Goal: Task Accomplishment & Management: Use online tool/utility

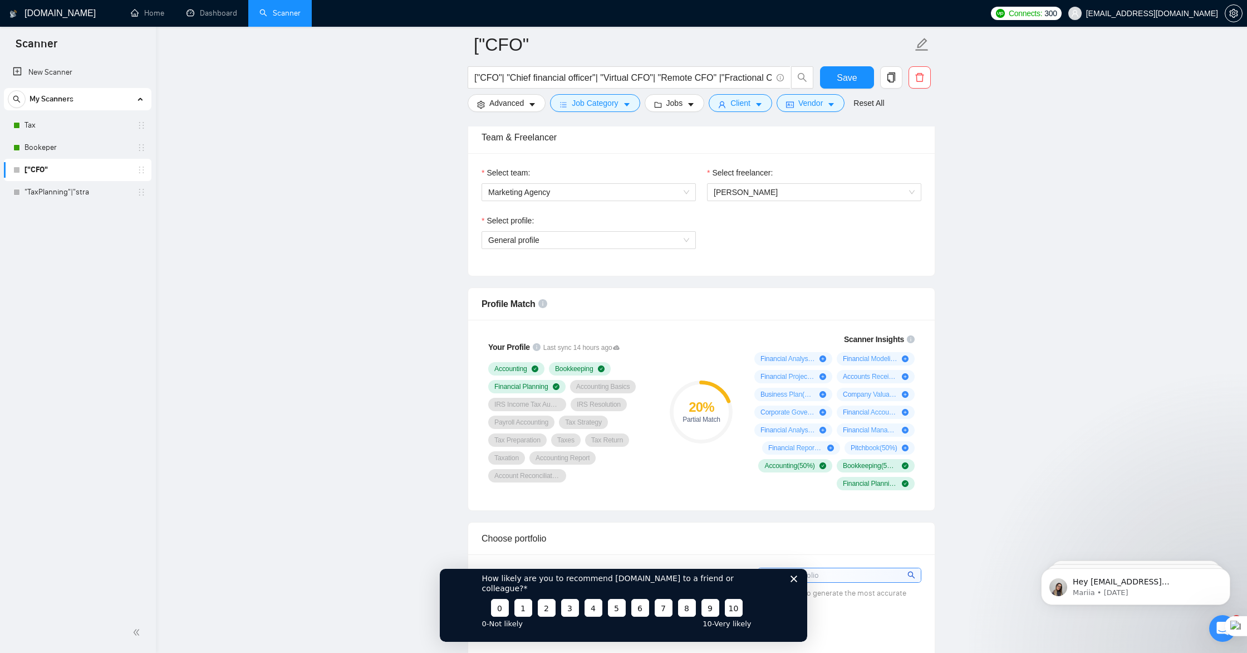
scroll to position [569, 0]
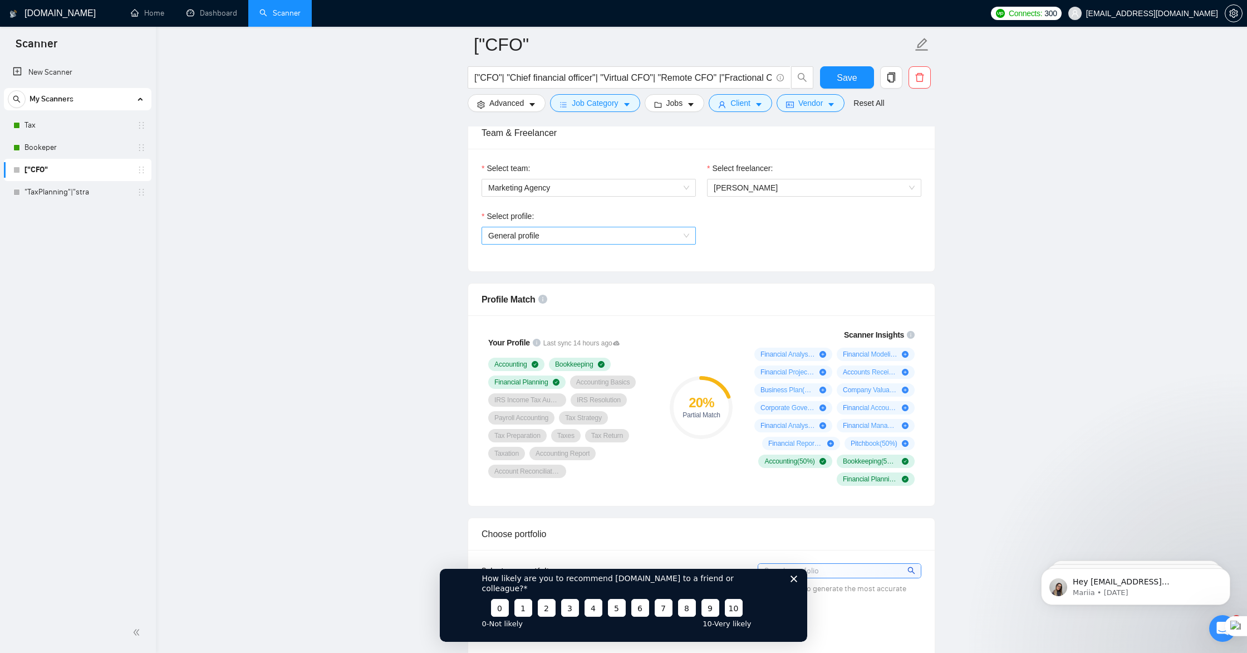
click at [527, 238] on span "General profile" at bounding box center [588, 235] width 201 height 17
click at [493, 239] on span "General profile" at bounding box center [588, 235] width 201 height 17
drag, startPoint x: 392, startPoint y: 226, endPoint x: 336, endPoint y: 219, distance: 56.1
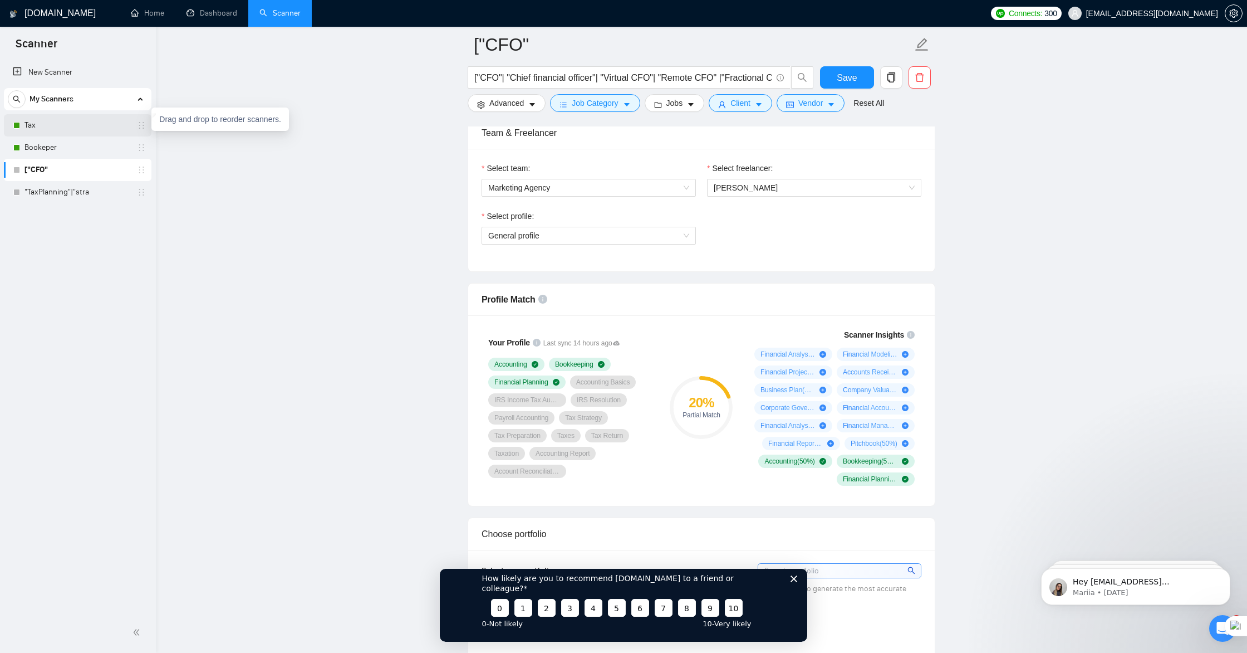
click at [142, 126] on icon "holder" at bounding box center [141, 125] width 9 height 9
click at [143, 171] on icon "holder" at bounding box center [141, 169] width 9 height 9
click at [79, 130] on link "Tax" at bounding box center [78, 125] width 106 height 22
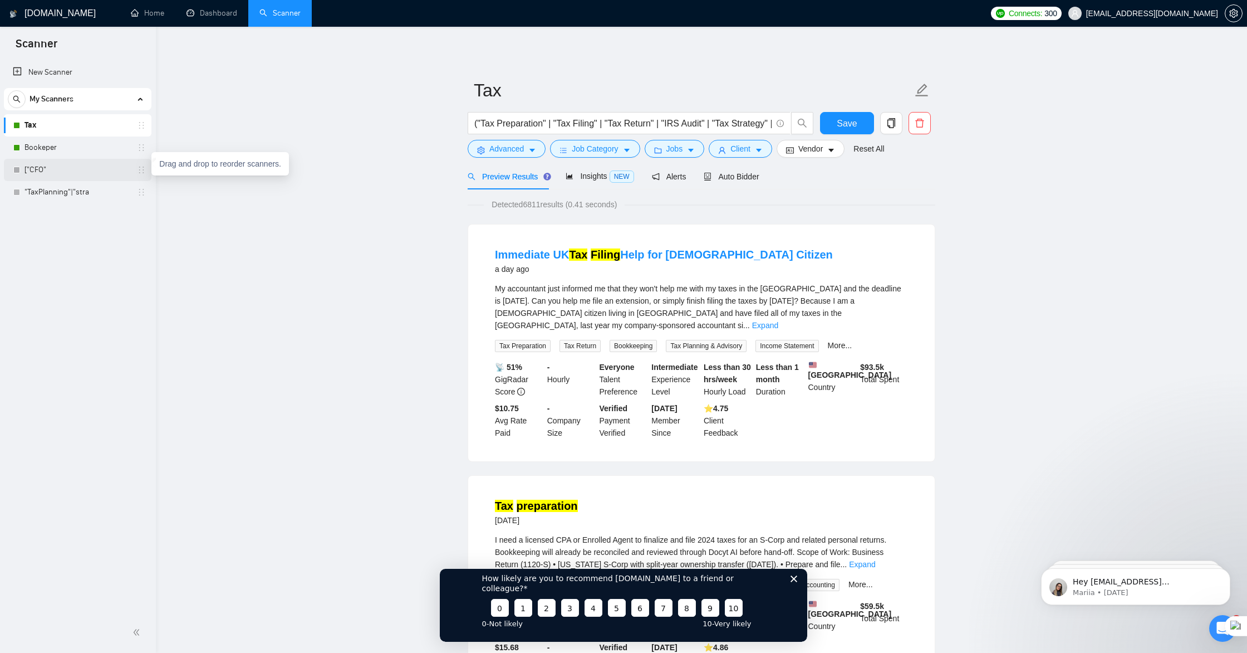
click at [143, 169] on icon "holder" at bounding box center [141, 170] width 5 height 7
click at [108, 169] on link "["CFO"" at bounding box center [78, 170] width 106 height 22
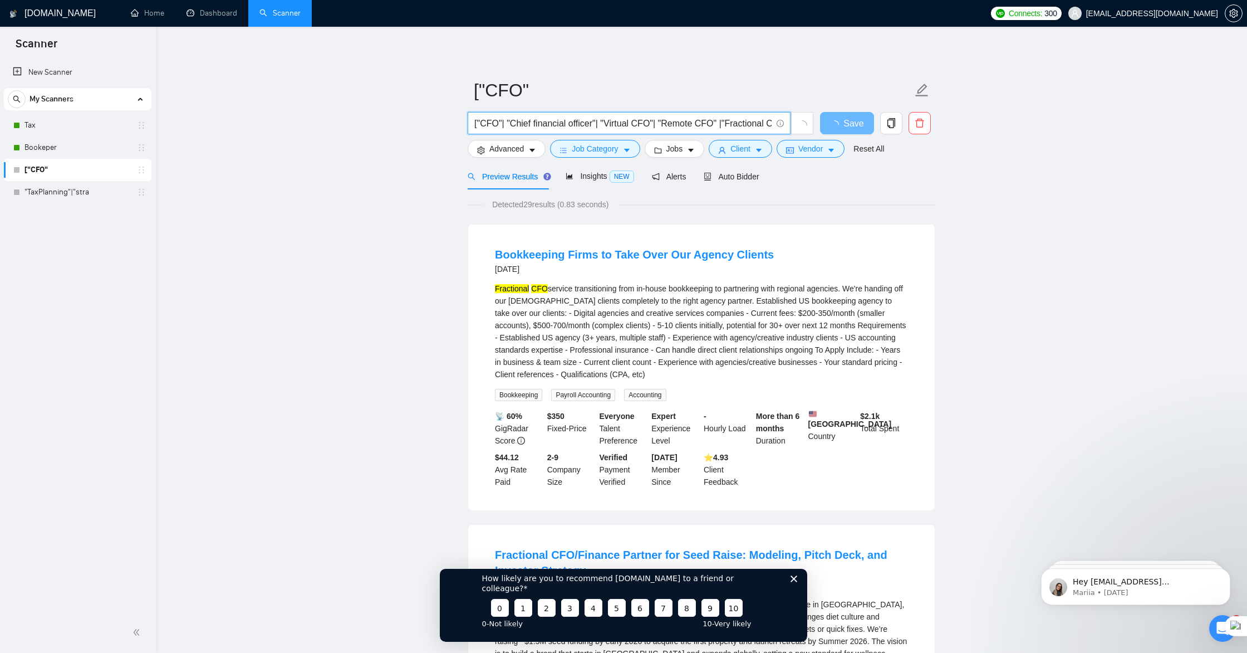
click at [476, 122] on input "["CFO"| "Chief financial officer"| "Virtual CFO"| "Remote CFO" |"Fractional CFO…" at bounding box center [622, 123] width 297 height 14
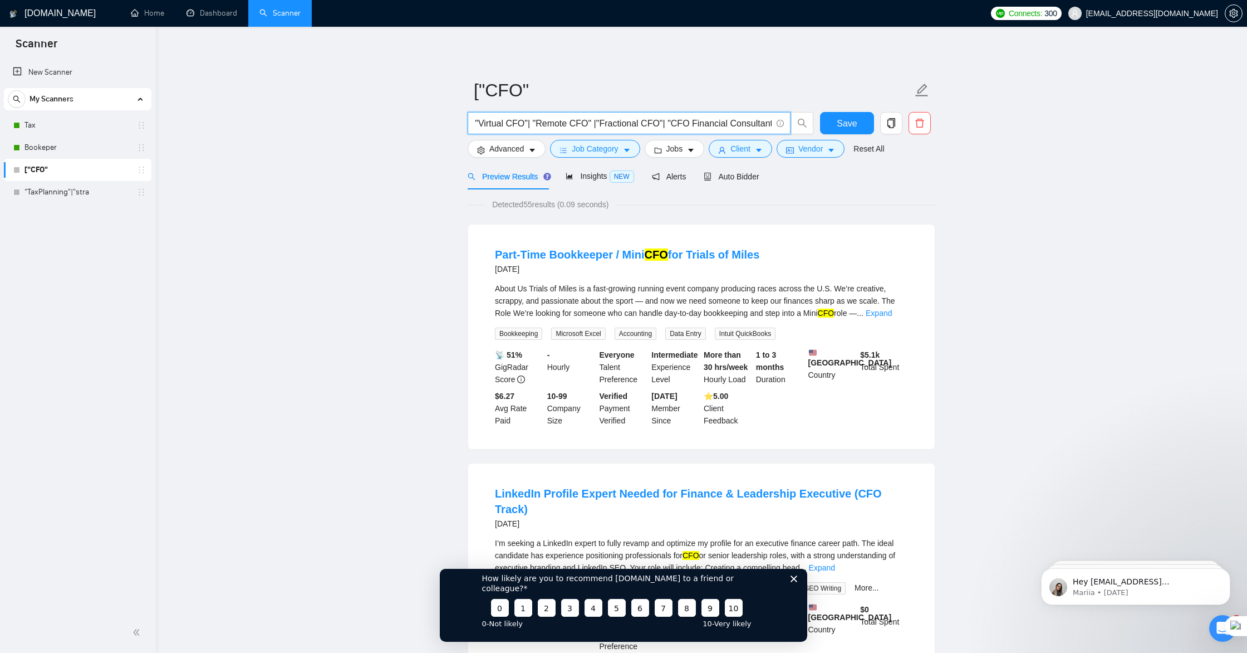
scroll to position [0, 140]
click at [770, 120] on input "("CFO"| "Chief financial officer"| "Virtual CFO"| "Remote CFO" |"Fractional CFO…" at bounding box center [622, 123] width 297 height 14
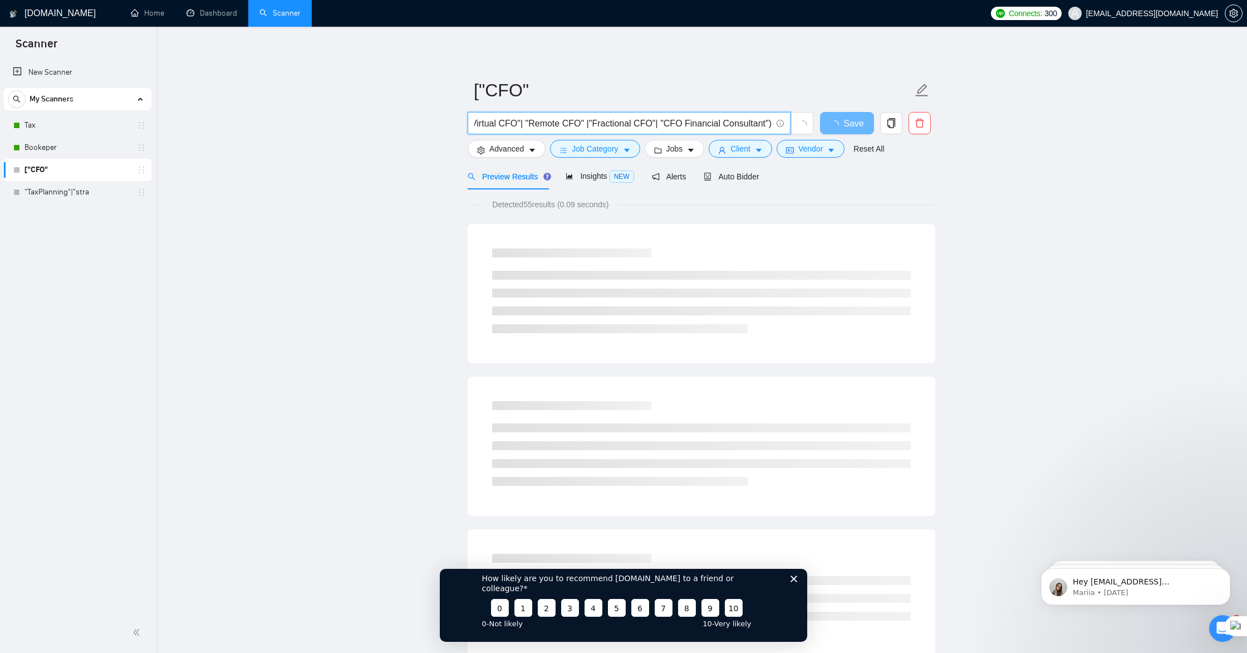
scroll to position [0, 0]
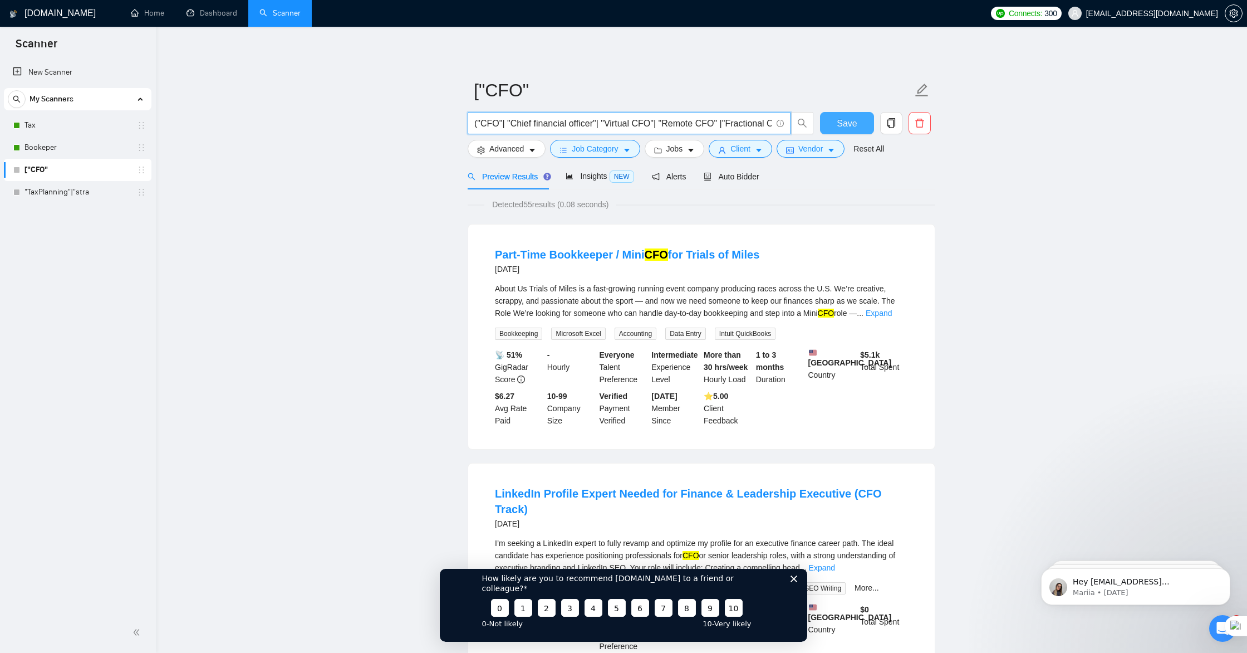
type input "("CFO"| "Chief financial officer"| "Virtual CFO"| "Remote CFO" |"Fractional CFO…"
click at [835, 126] on button "Save" at bounding box center [847, 123] width 54 height 22
click at [836, 126] on button "Save" at bounding box center [847, 123] width 54 height 22
click at [139, 174] on icon "holder" at bounding box center [141, 169] width 9 height 9
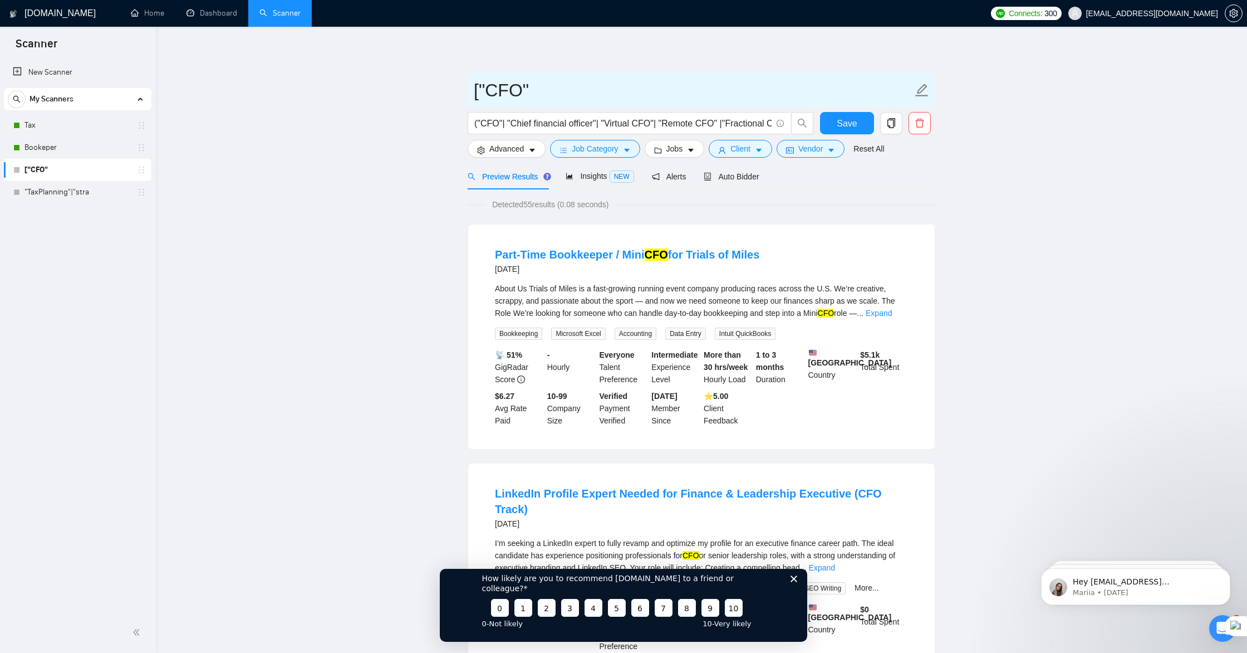
click at [926, 89] on icon "edit" at bounding box center [922, 90] width 13 height 13
type input "["
type input "CFO"
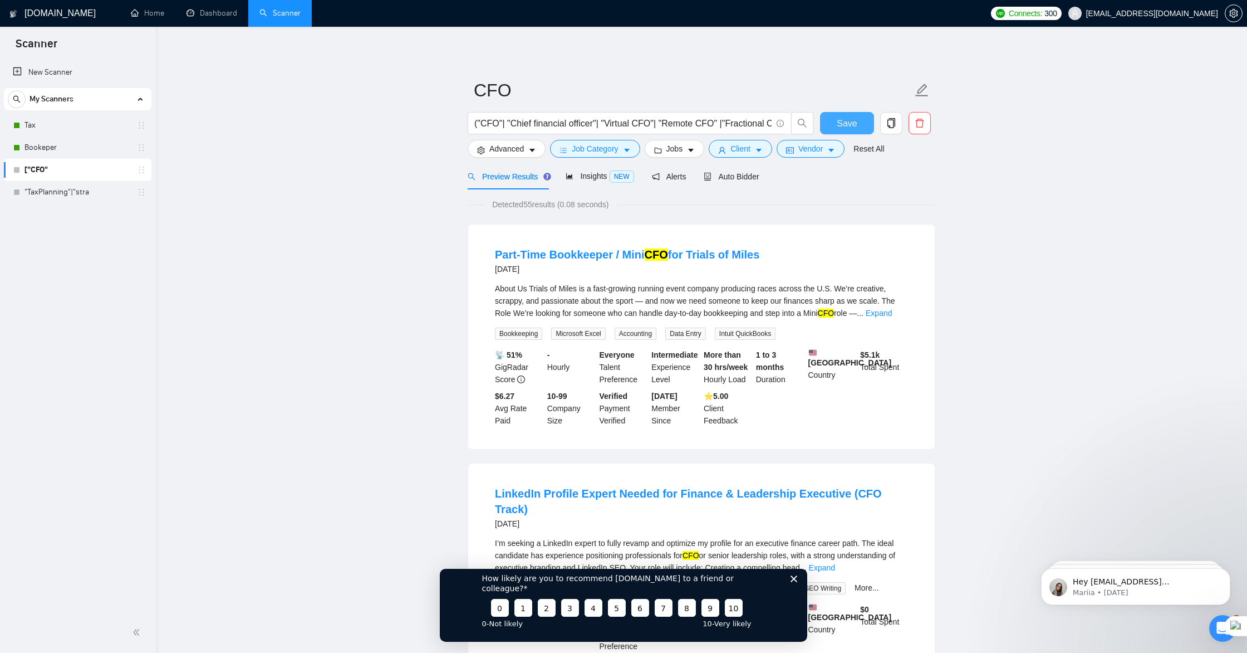
click at [853, 121] on span "Save" at bounding box center [847, 123] width 20 height 14
click at [128, 195] on link ""TaxPlanning"|"stra" at bounding box center [78, 192] width 106 height 22
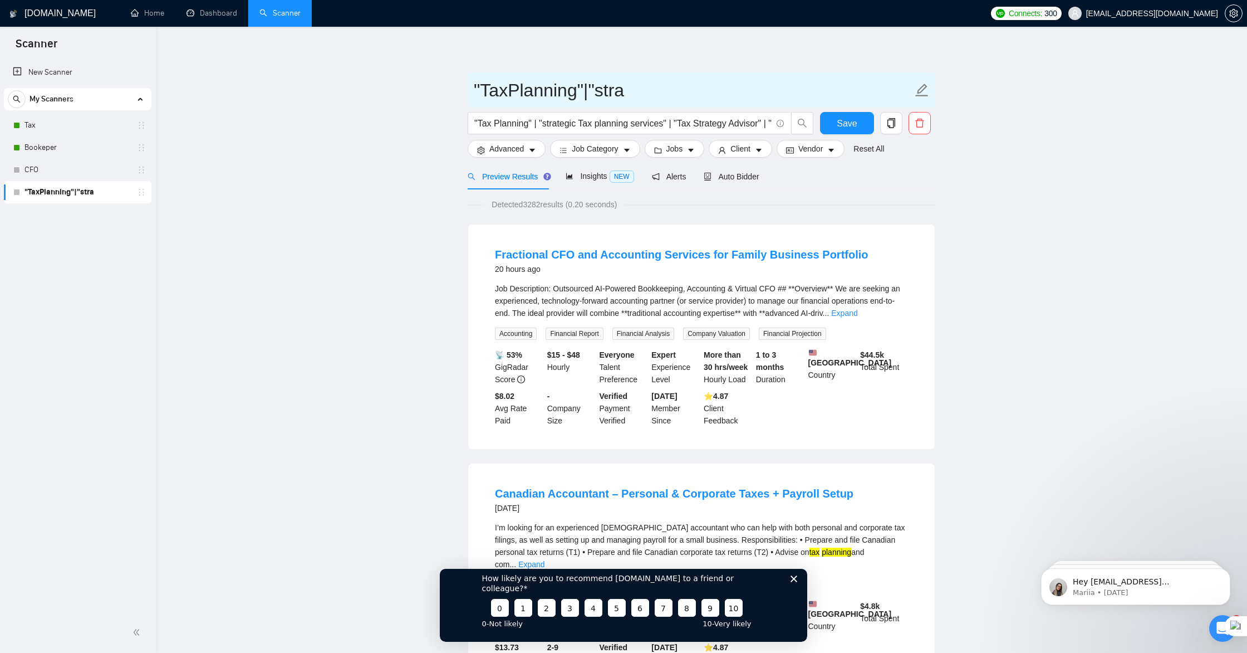
click at [923, 90] on icon "edit" at bounding box center [922, 90] width 13 height 13
click at [481, 86] on input ""TaxPlanning" at bounding box center [693, 90] width 439 height 28
click at [499, 89] on input "TaxPlanning" at bounding box center [693, 90] width 439 height 28
type input "Tax Planning"
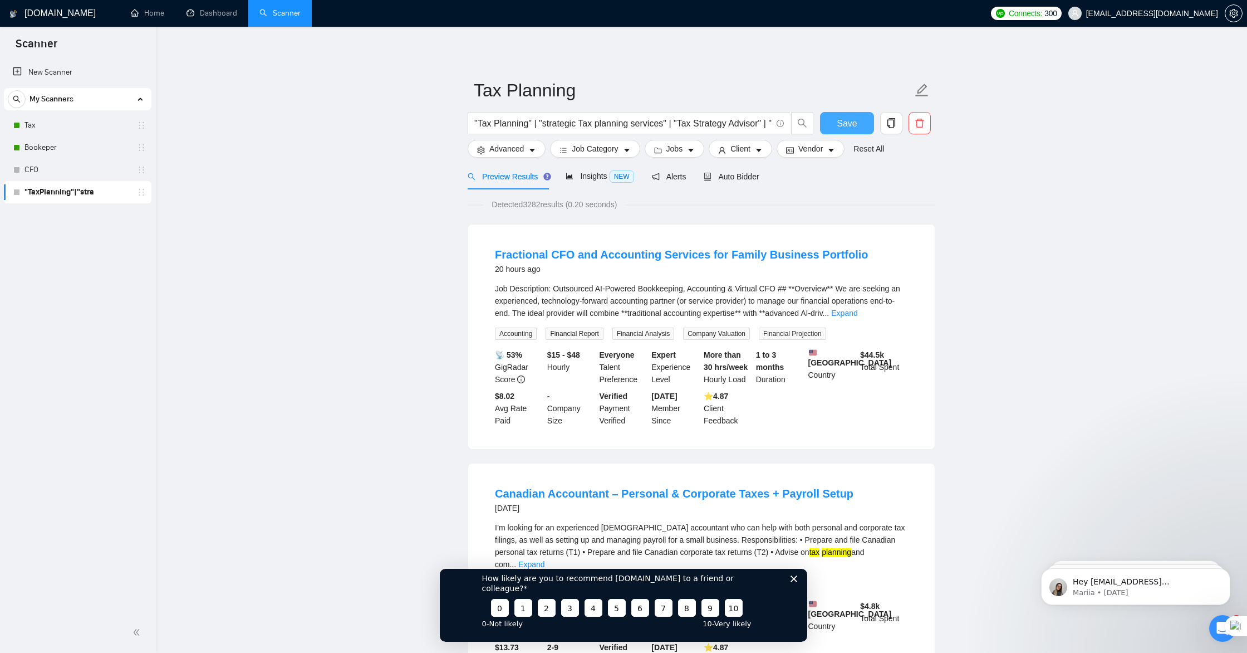
click at [856, 123] on span "Save" at bounding box center [847, 123] width 20 height 14
click at [836, 130] on button "Save" at bounding box center [847, 123] width 54 height 22
click at [94, 170] on link "CFO" at bounding box center [78, 170] width 106 height 22
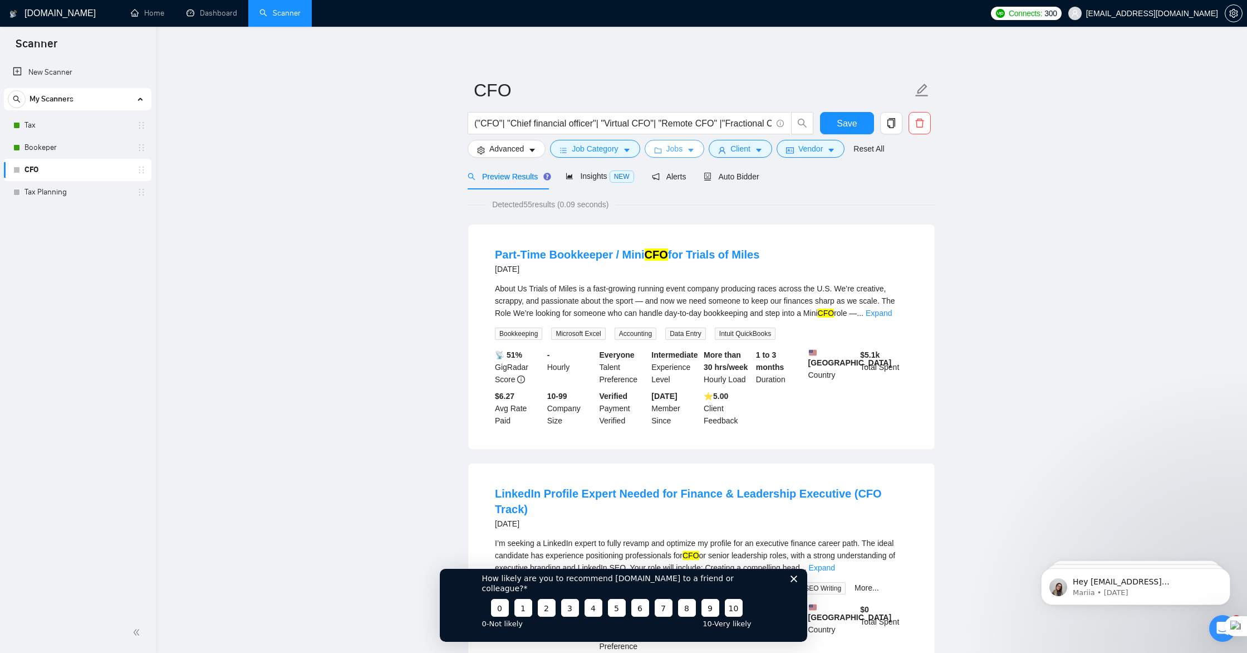
click at [677, 154] on span "Jobs" at bounding box center [675, 149] width 17 height 12
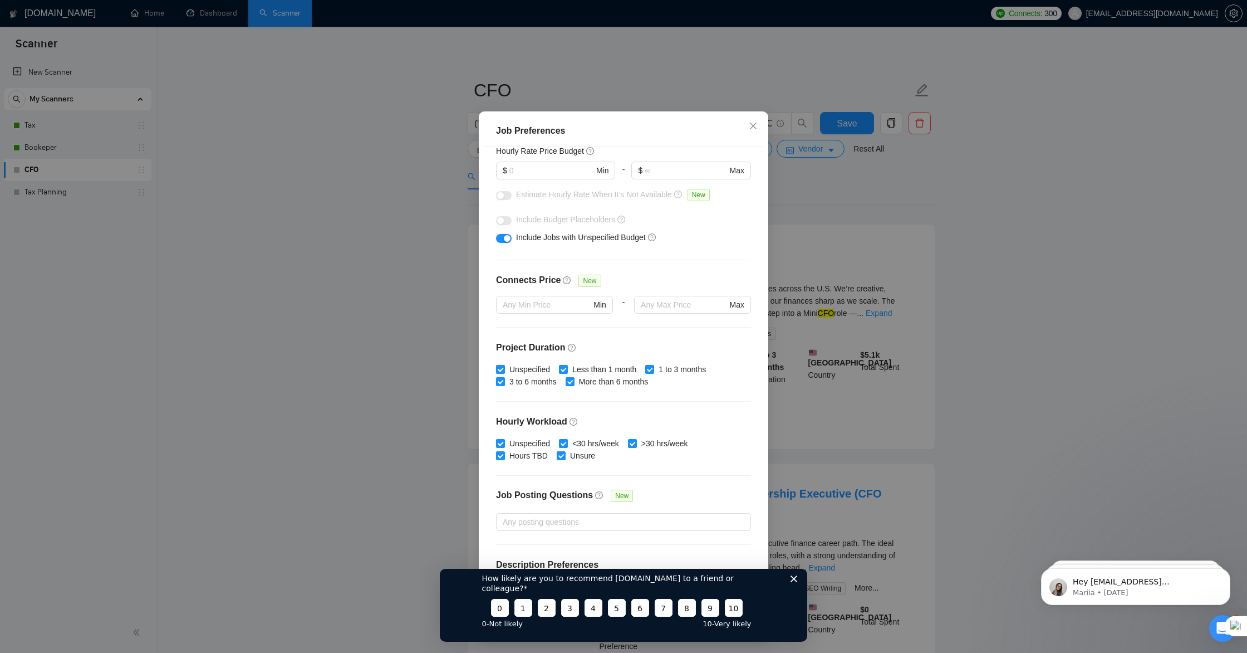
scroll to position [171, 0]
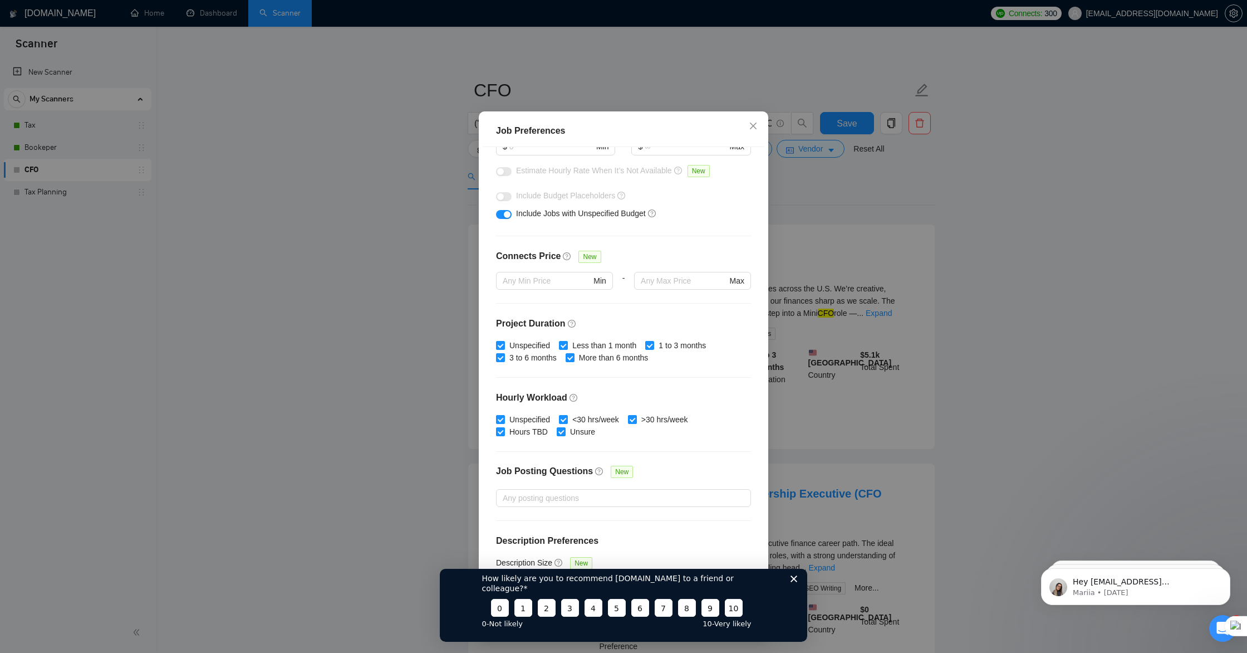
click at [794, 581] on icon "Close survey" at bounding box center [794, 578] width 7 height 7
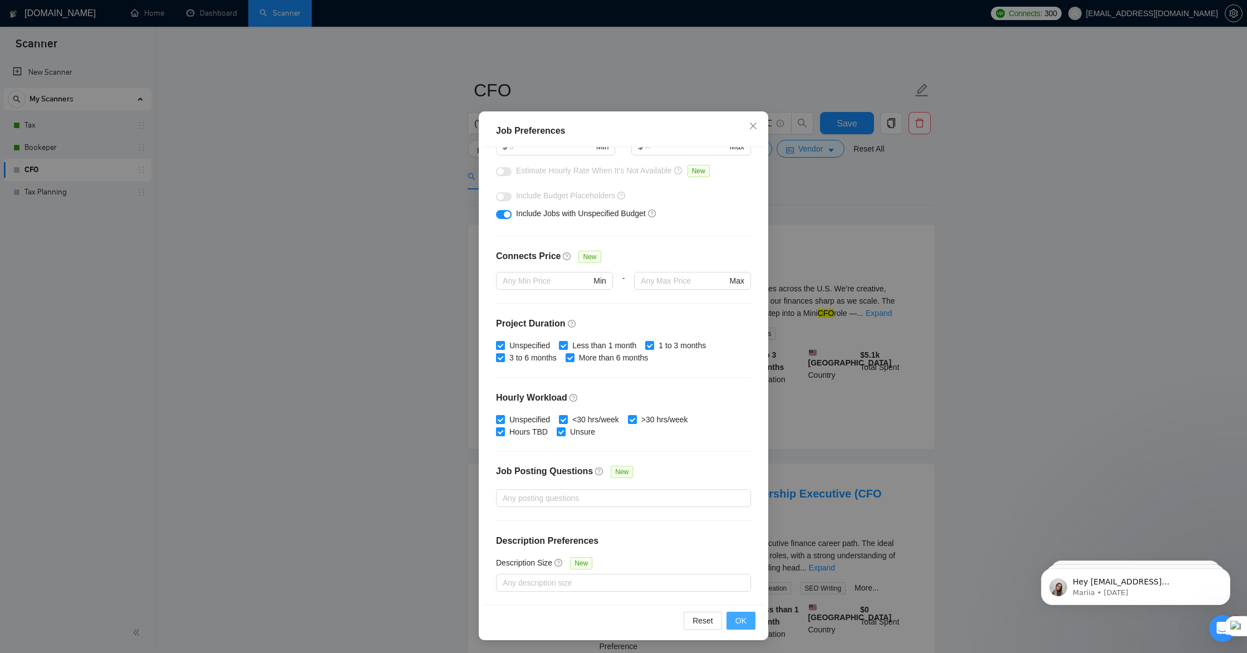
click at [743, 622] on span "OK" at bounding box center [741, 620] width 11 height 12
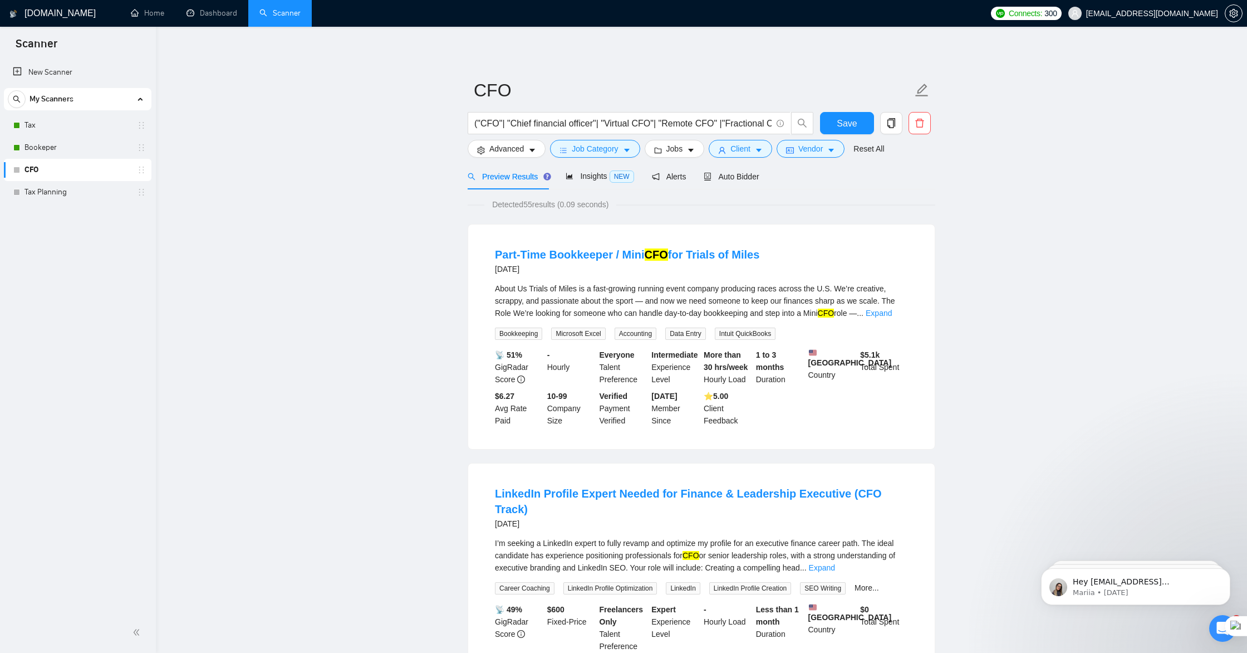
scroll to position [0, 0]
click at [723, 178] on span "Auto Bidder" at bounding box center [731, 176] width 55 height 9
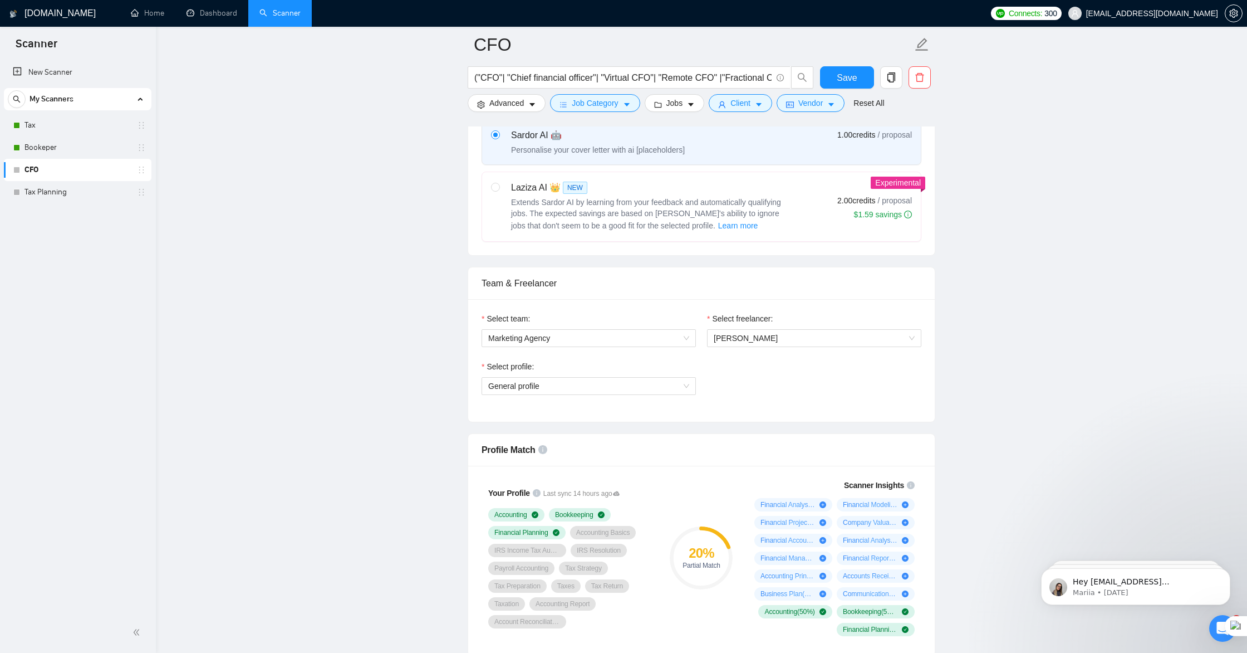
scroll to position [435, 0]
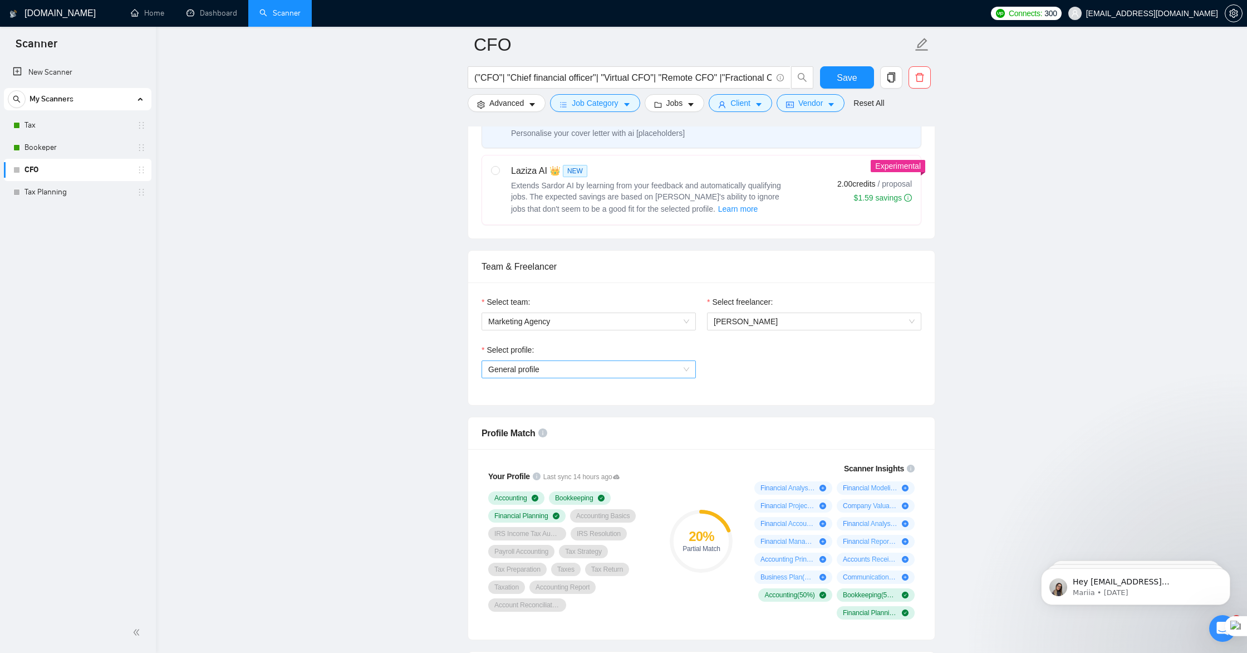
click at [610, 371] on span "General profile" at bounding box center [588, 369] width 201 height 17
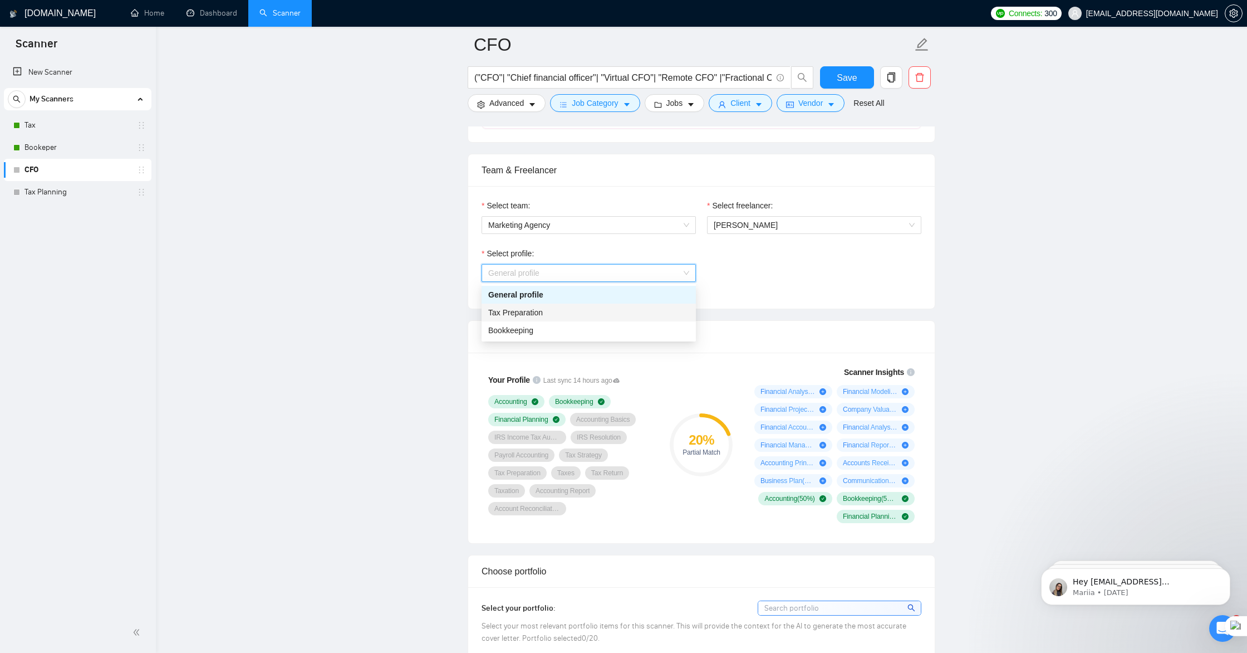
scroll to position [546, 0]
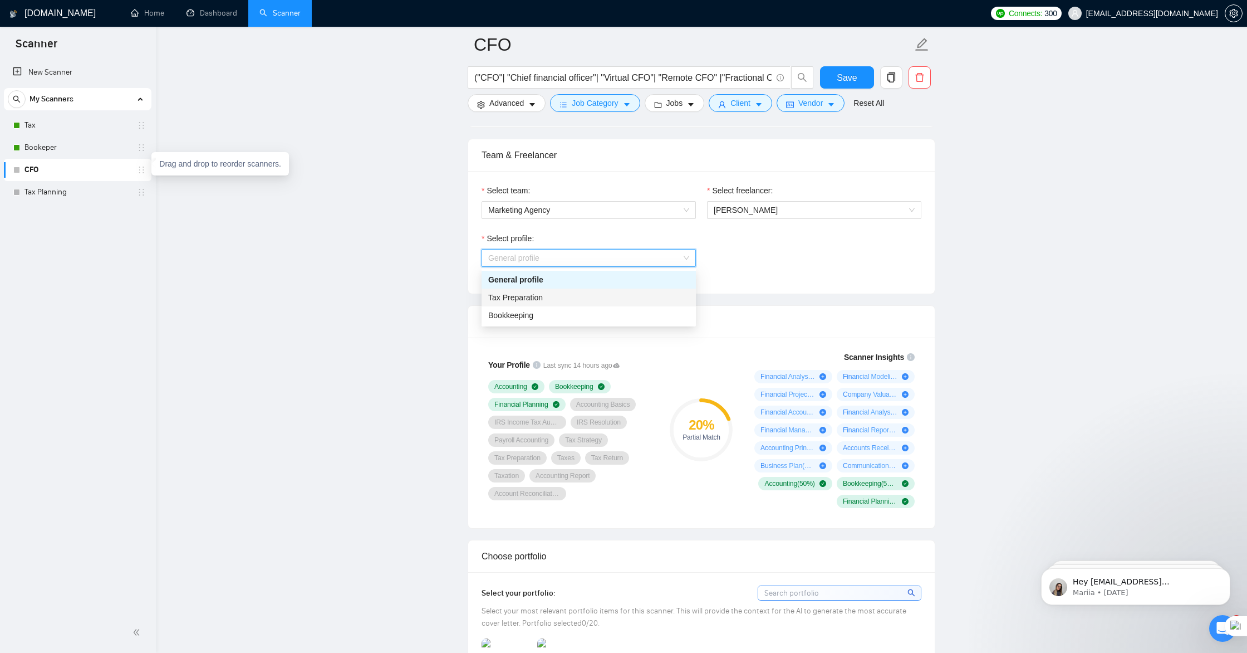
click at [144, 173] on icon "holder" at bounding box center [141, 169] width 9 height 9
click at [496, 257] on span "General profile" at bounding box center [588, 257] width 201 height 17
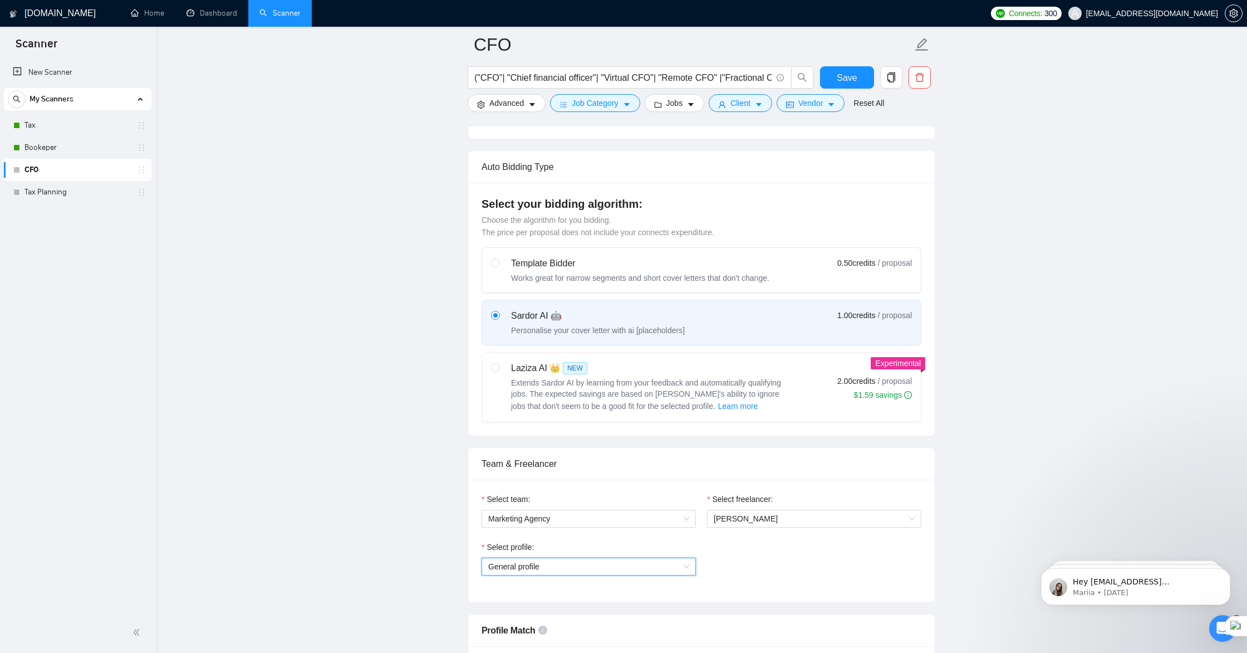
scroll to position [237, 0]
click at [613, 571] on span "General profile" at bounding box center [588, 567] width 201 height 17
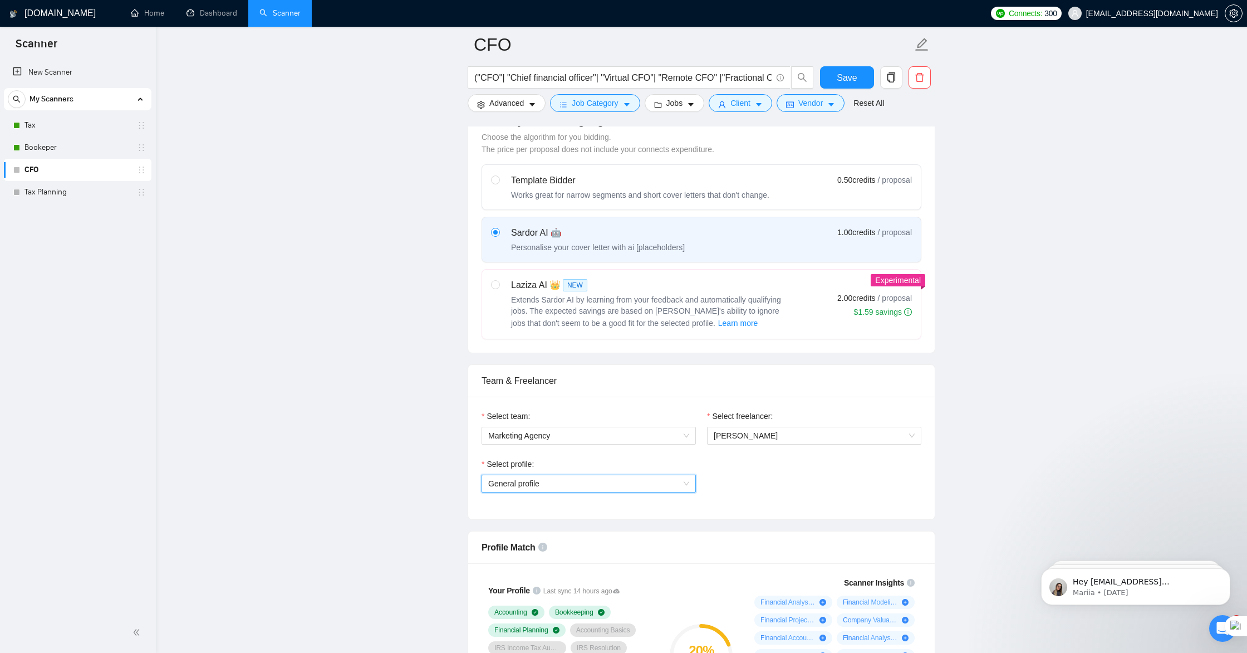
scroll to position [325, 0]
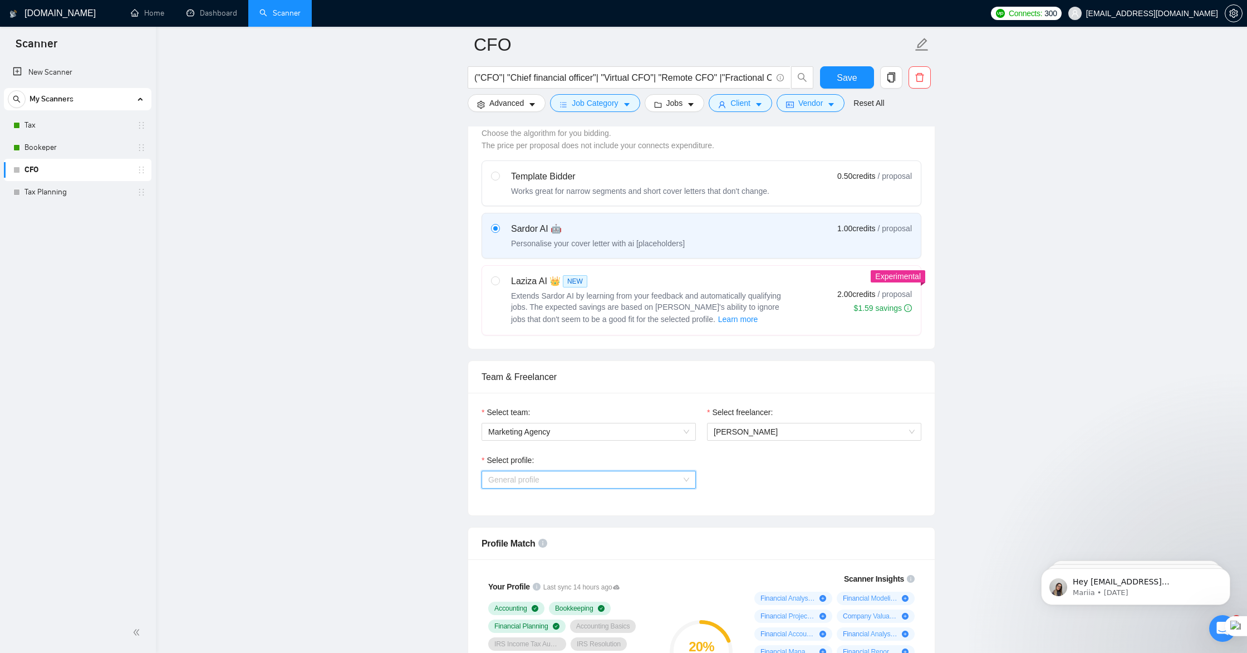
click at [627, 480] on span "General profile" at bounding box center [588, 479] width 201 height 17
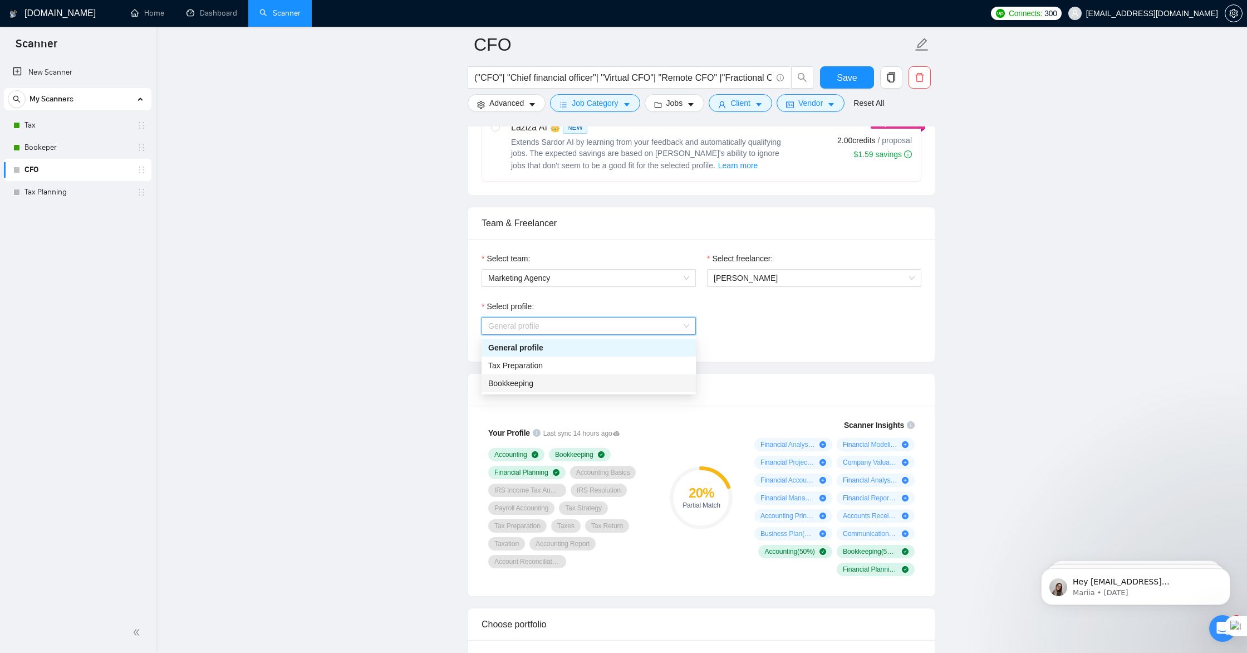
scroll to position [481, 0]
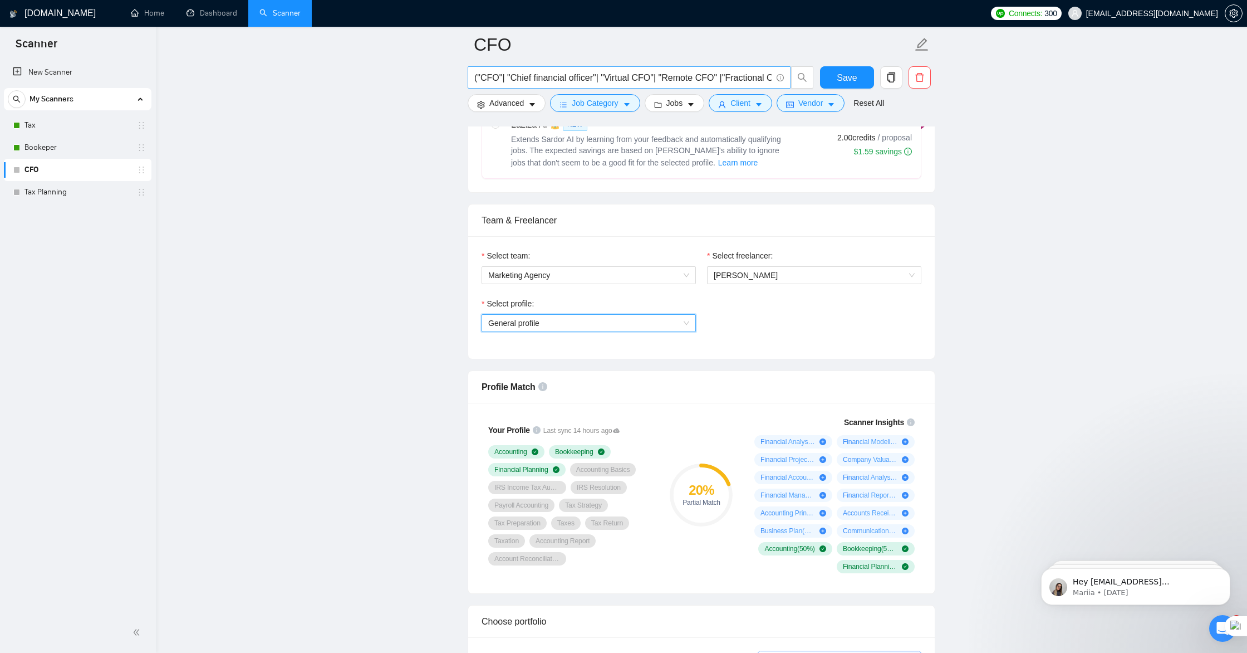
click at [504, 76] on input "("CFO"| "Chief financial officer"| "Virtual CFO"| "Remote CFO" |"Fractional CFO…" at bounding box center [622, 78] width 297 height 14
type input "("CFO"| "Chief financial officer"| "Virtual CFO"| "Remote CFO" |"Fractional CFO…"
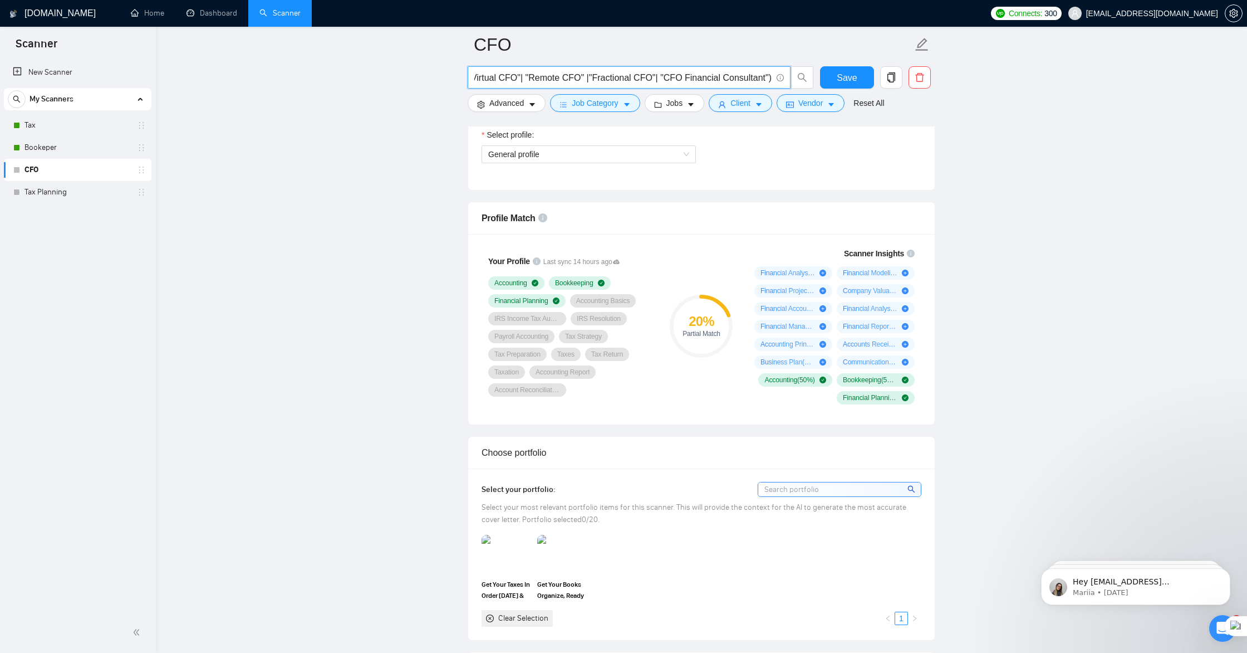
scroll to position [643, 0]
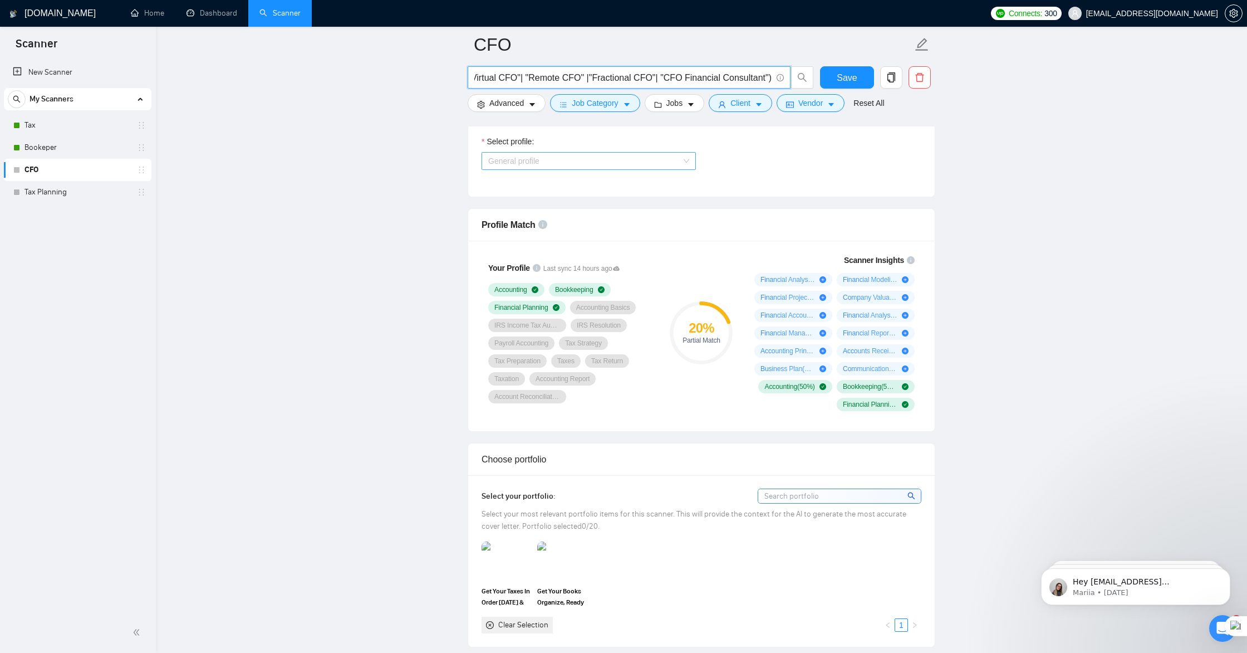
click at [554, 163] on span "General profile" at bounding box center [588, 161] width 201 height 17
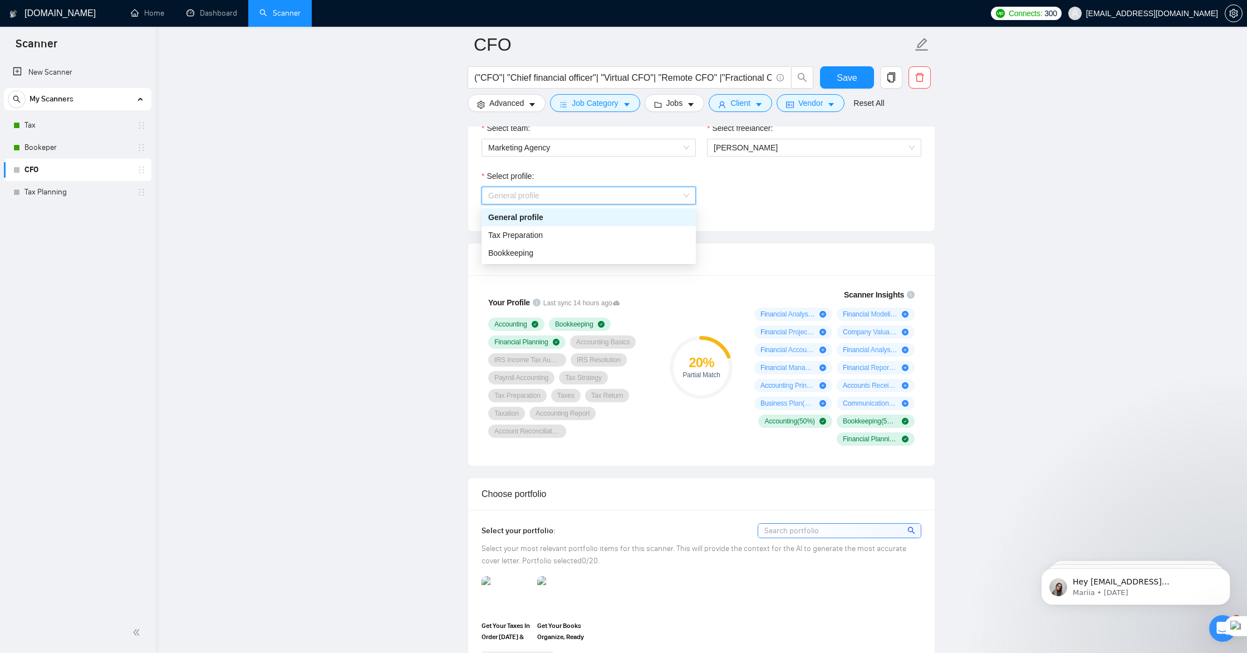
scroll to position [596, 0]
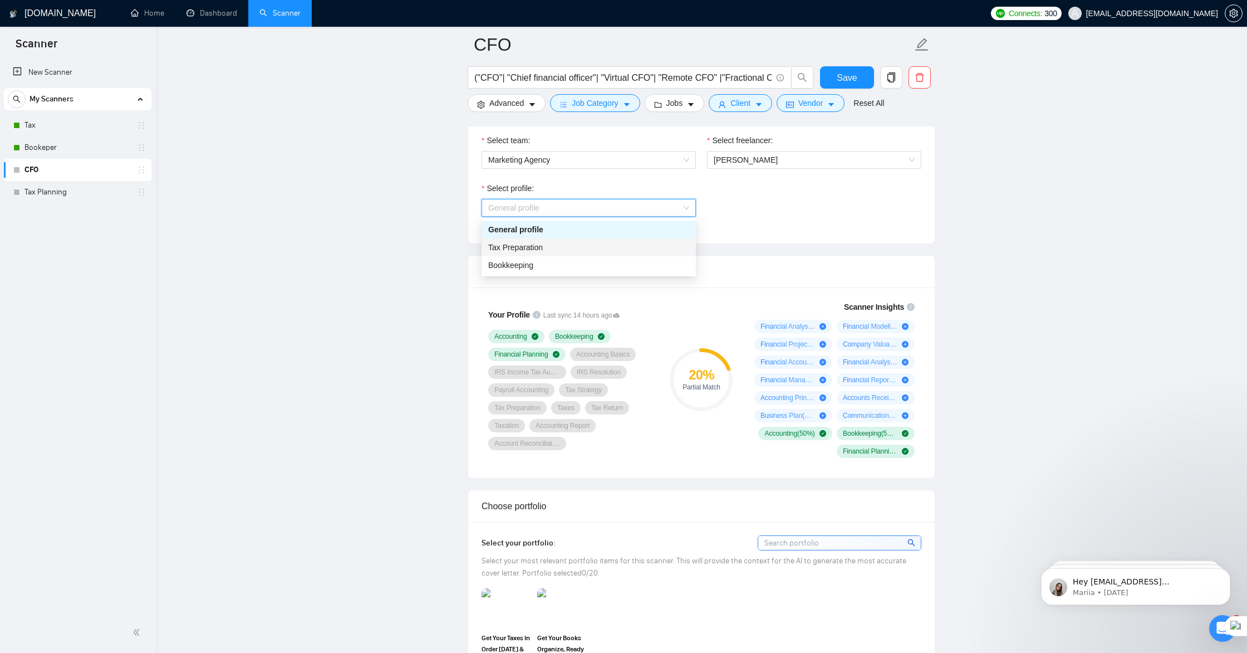
click at [552, 254] on div "Tax Preparation" at bounding box center [589, 247] width 214 height 18
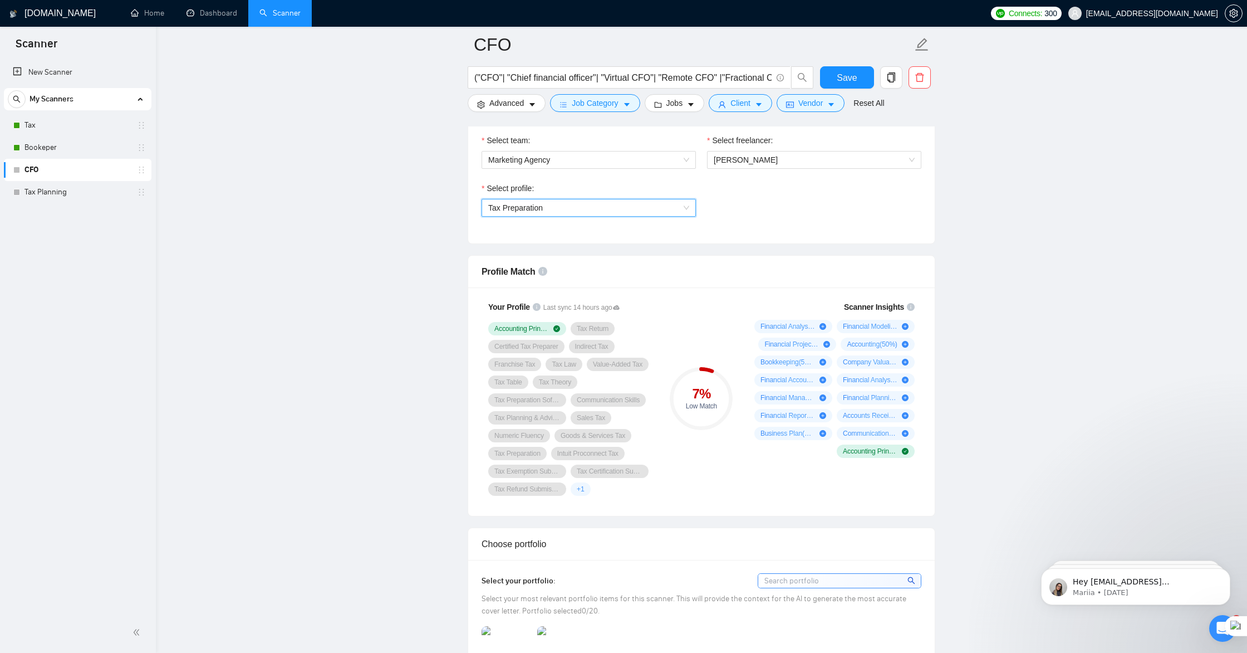
scroll to position [598, 0]
click at [536, 203] on span "Tax Preparation" at bounding box center [515, 206] width 55 height 9
click at [536, 228] on div "General profile" at bounding box center [588, 228] width 201 height 12
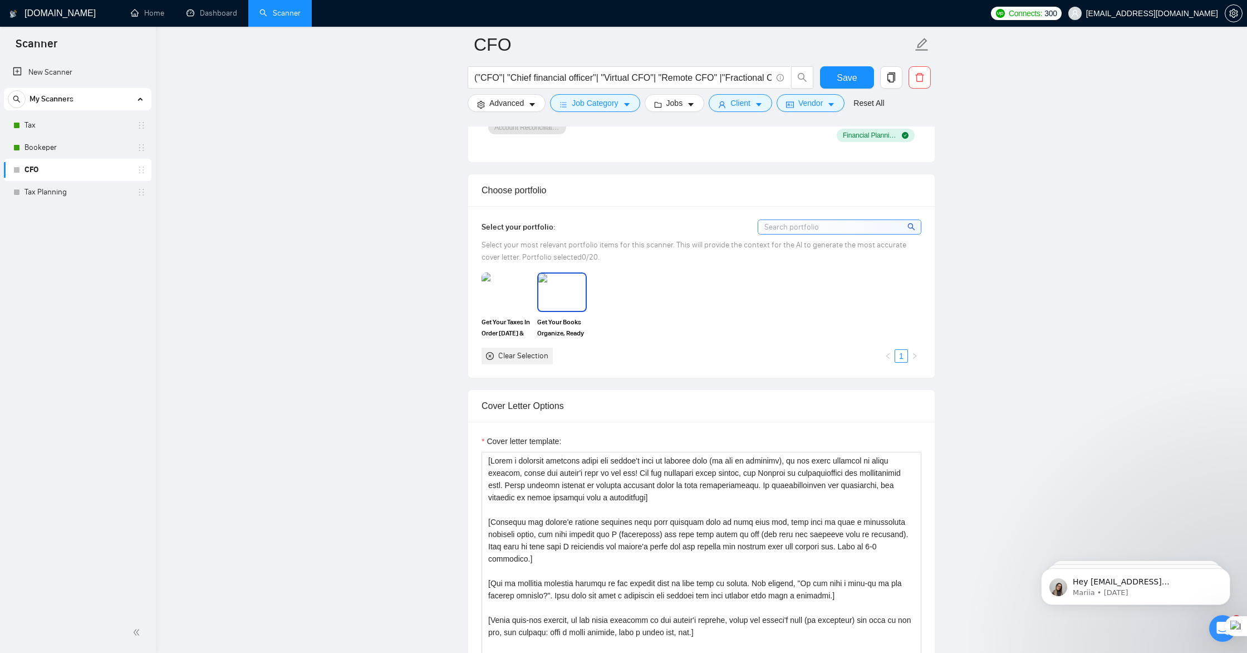
scroll to position [1023, 0]
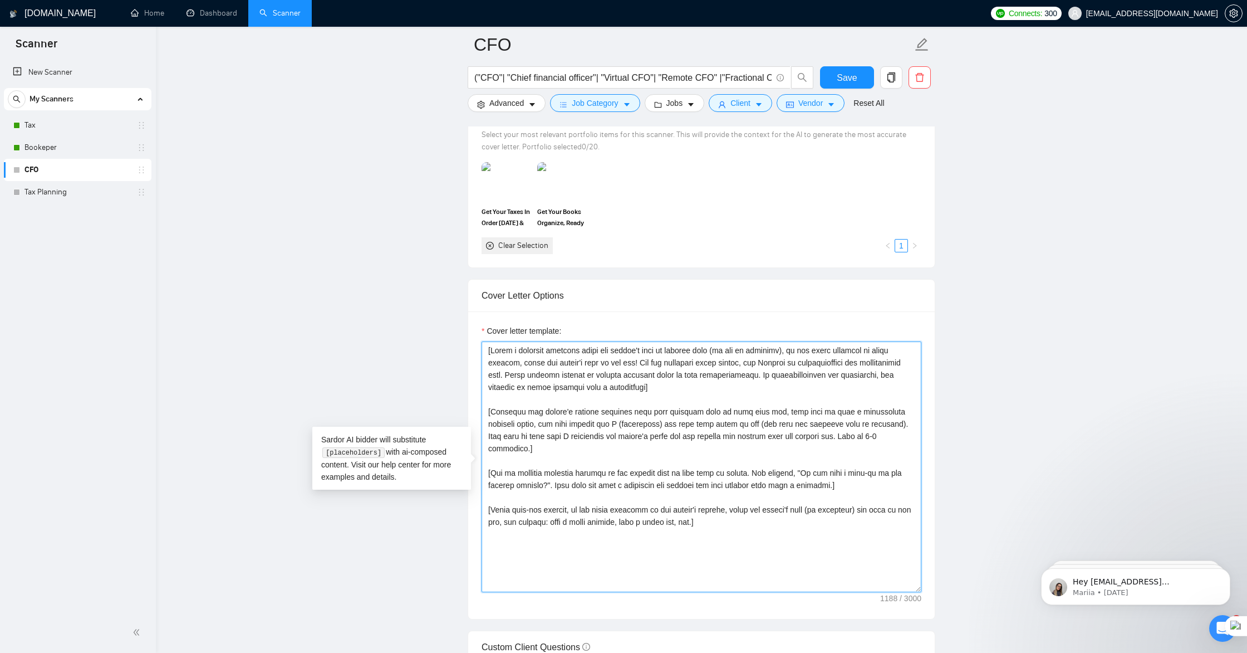
drag, startPoint x: 488, startPoint y: 349, endPoint x: 689, endPoint y: 536, distance: 274.2
click at [689, 536] on textarea "Cover letter template:" at bounding box center [702, 466] width 440 height 251
paste textarea "📄 CFO Proposal Template (Solution-Based) Hi [CLIENT NAME], I saw your job post …"
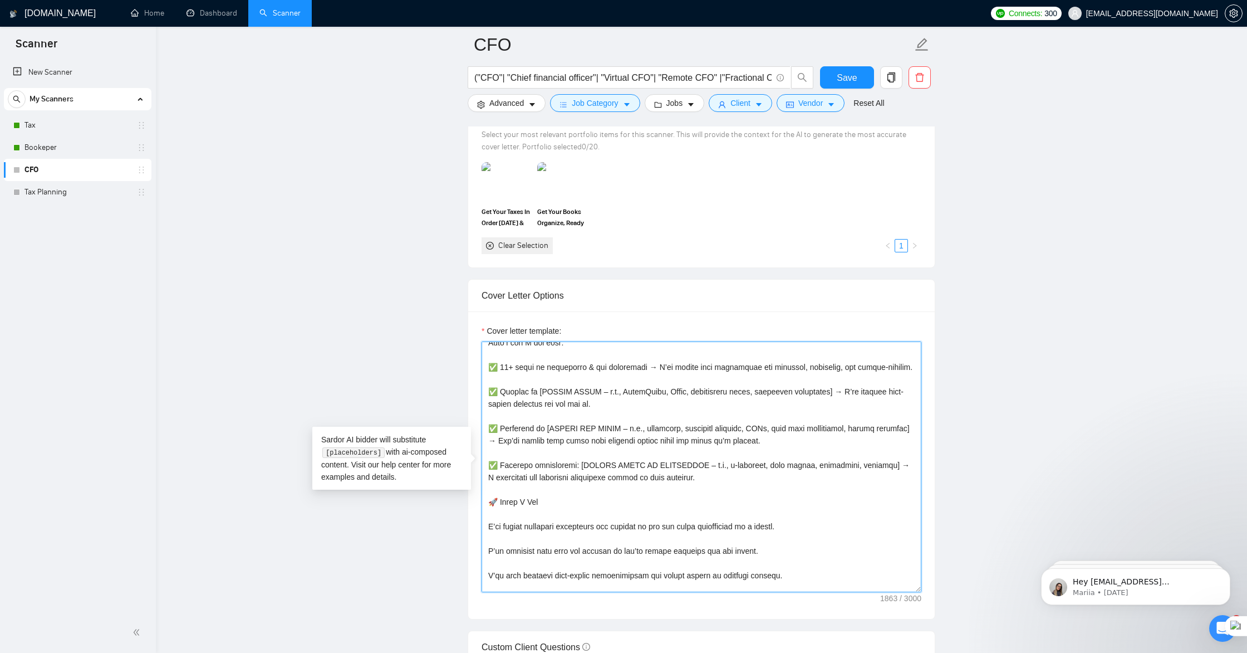
scroll to position [0, 0]
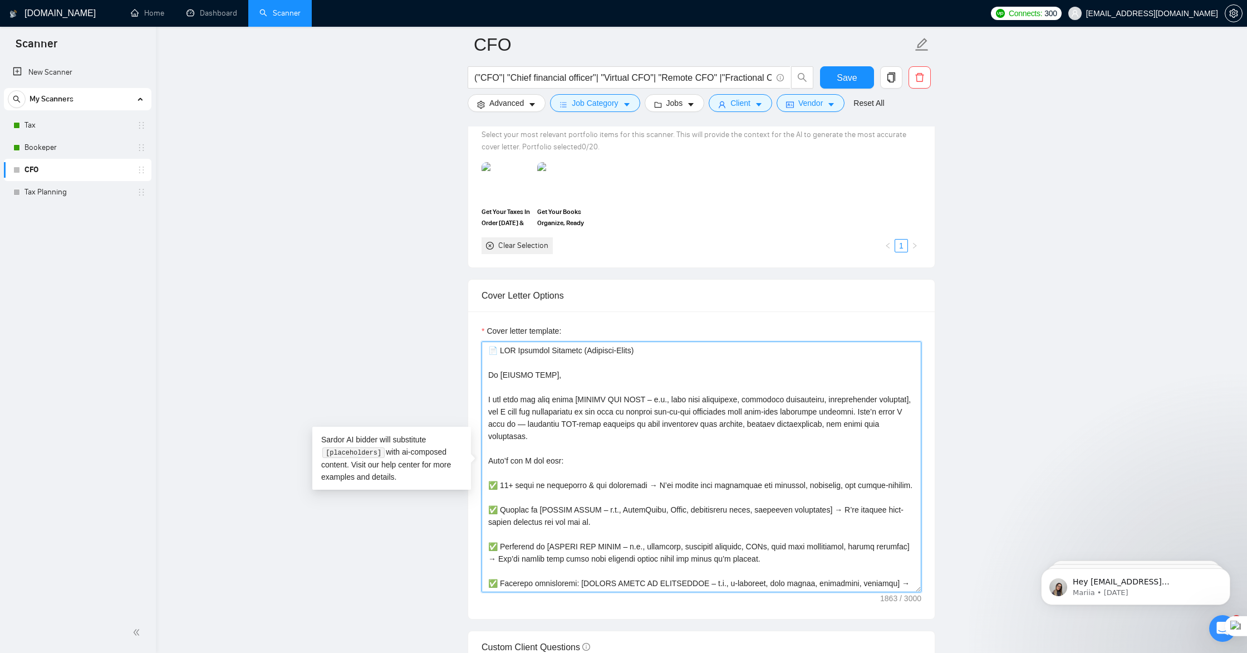
drag, startPoint x: 503, startPoint y: 360, endPoint x: 484, endPoint y: 348, distance: 23.0
click at [484, 348] on textarea "Cover letter template:" at bounding box center [702, 466] width 440 height 251
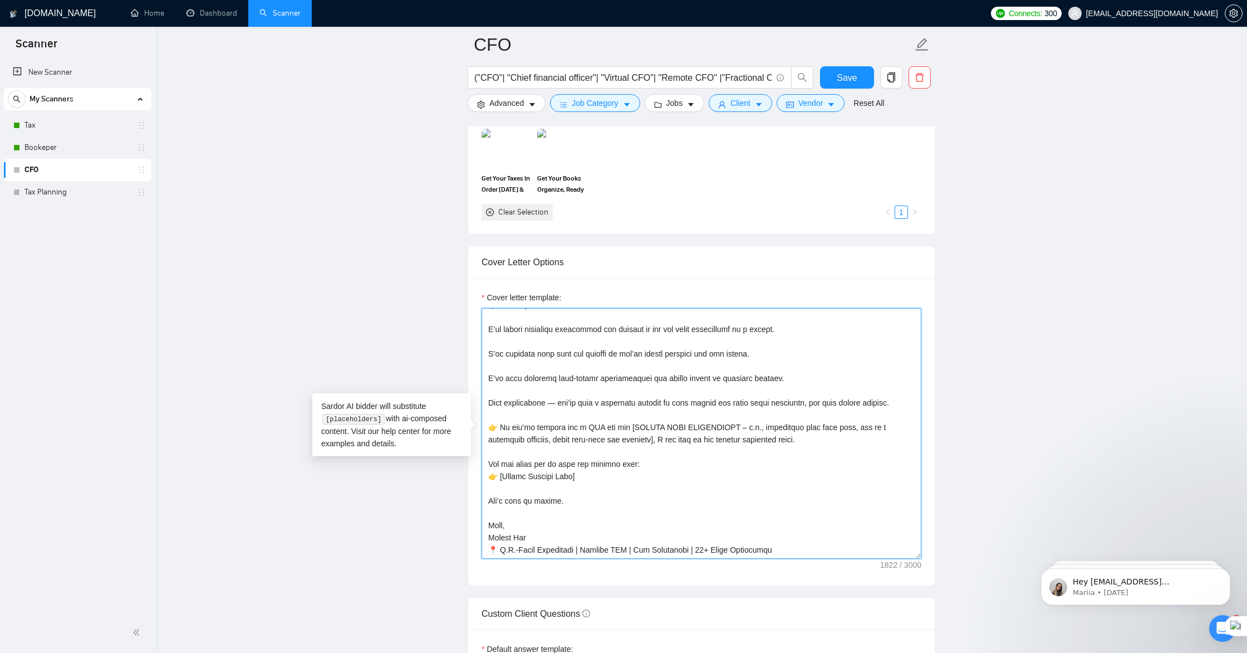
scroll to position [1059, 0]
drag, startPoint x: 576, startPoint y: 475, endPoint x: 489, endPoint y: 458, distance: 89.0
click at [489, 458] on textarea "Cover letter template:" at bounding box center [702, 430] width 440 height 251
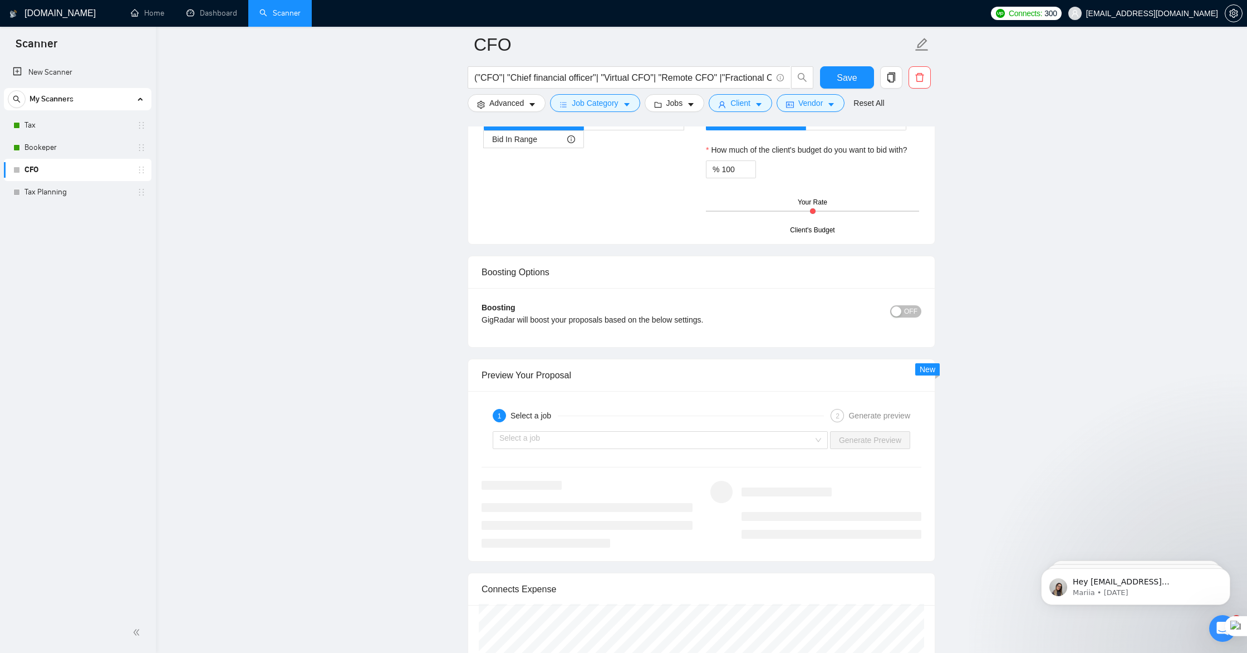
scroll to position [1827, 0]
type textarea "Hi [CLIENT NAME], I saw your job post about [INSERT KEY TASK – e.g., cash flow …"
click at [706, 439] on input "search" at bounding box center [657, 438] width 314 height 17
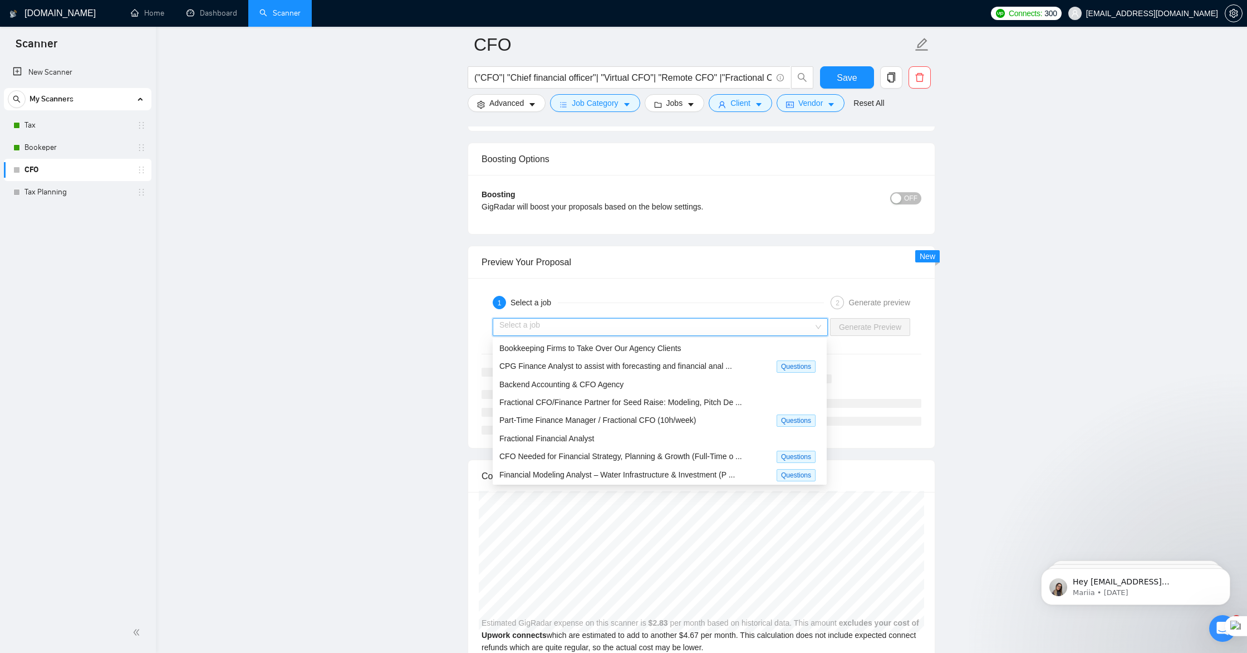
scroll to position [1940, 0]
click at [683, 454] on span "CFO Needed for Financial Strategy, Planning & Growth (Full-Time o ..." at bounding box center [621, 455] width 243 height 9
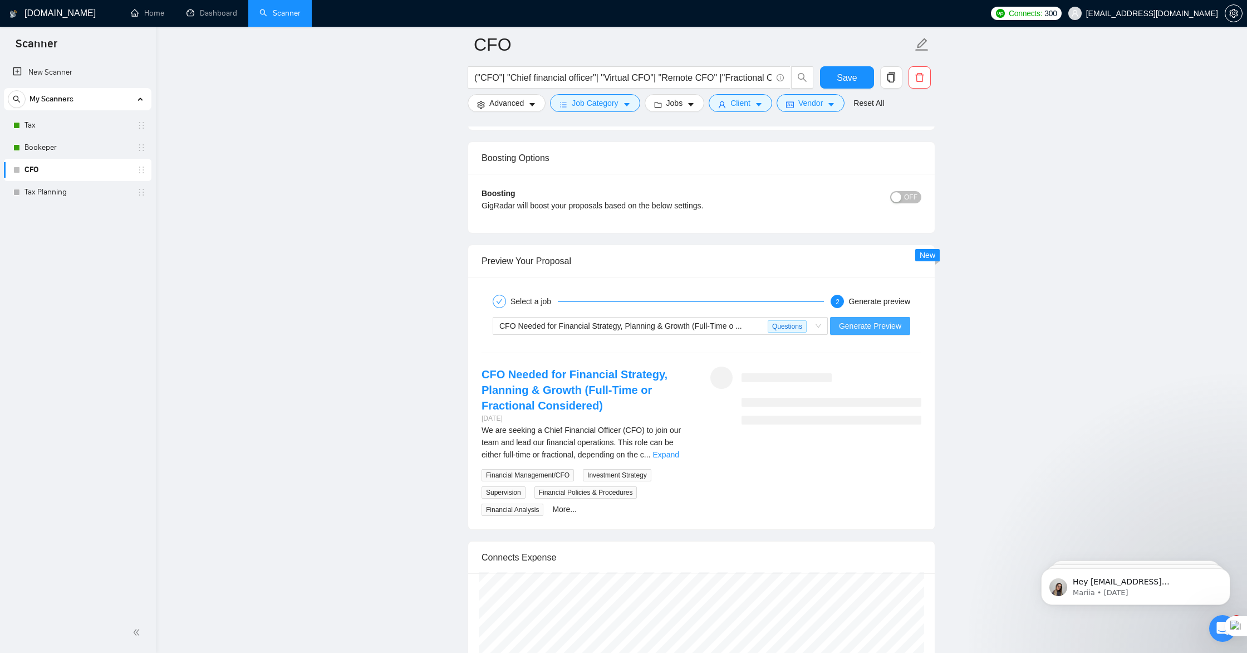
click at [864, 326] on span "Generate Preview" at bounding box center [870, 326] width 62 height 12
